Goal: Information Seeking & Learning: Understand process/instructions

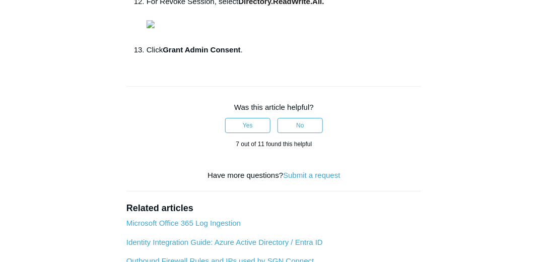
scroll to position [777, 0]
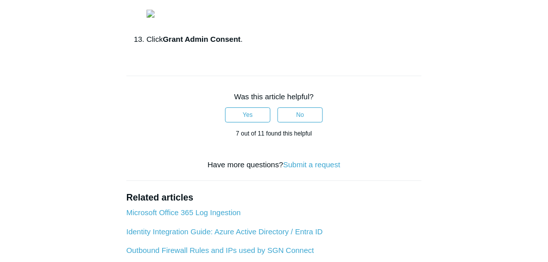
drag, startPoint x: 308, startPoint y: 147, endPoint x: 364, endPoint y: 146, distance: 56.4
copy strong "User.ReadWrite.All"
drag, startPoint x: 129, startPoint y: 204, endPoint x: 150, endPoint y: 206, distance: 21.8
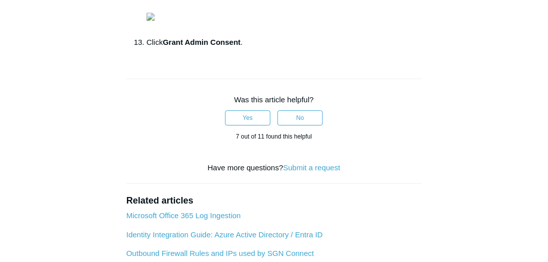
scroll to position [748, 0]
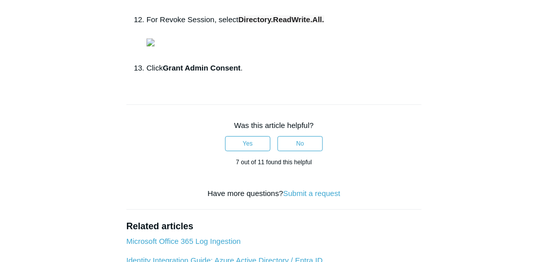
drag, startPoint x: 305, startPoint y: 172, endPoint x: 296, endPoint y: 175, distance: 9.6
drag, startPoint x: 297, startPoint y: 173, endPoint x: 364, endPoint y: 170, distance: 67.6
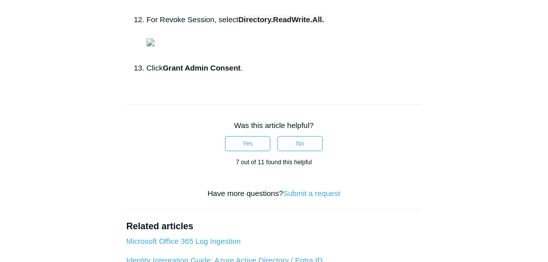
copy strong "User.ReadWrite.All"
